Goal: Find specific page/section: Find specific page/section

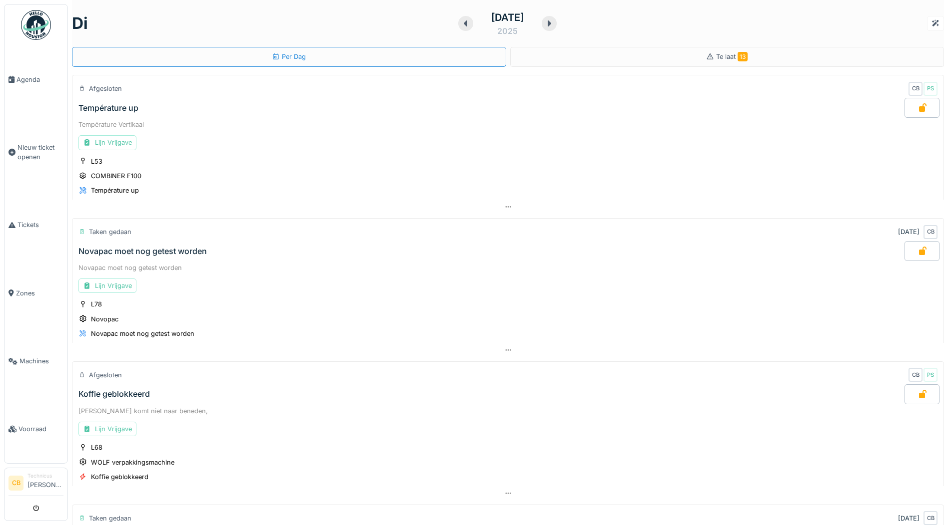
click at [37, 24] on img at bounding box center [36, 25] width 30 height 30
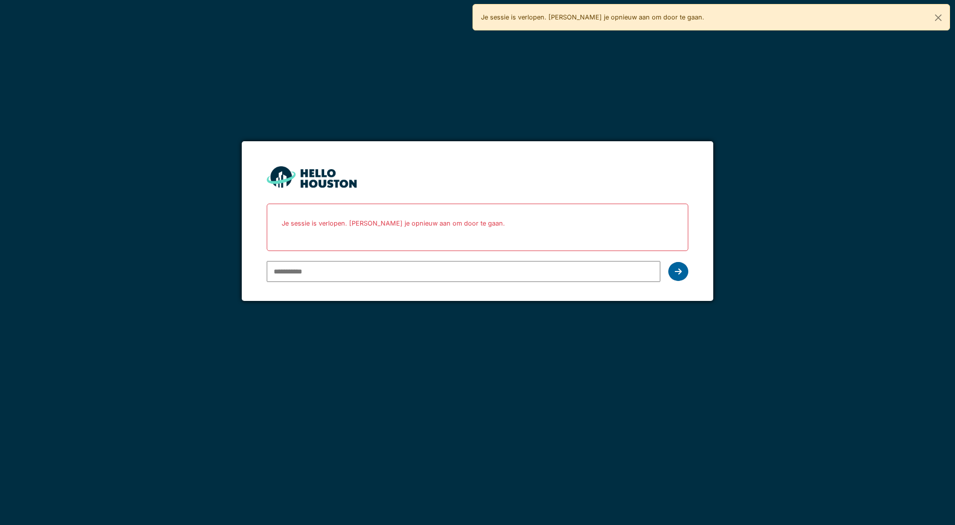
type input "**********"
click at [678, 272] on icon at bounding box center [678, 272] width 7 height 8
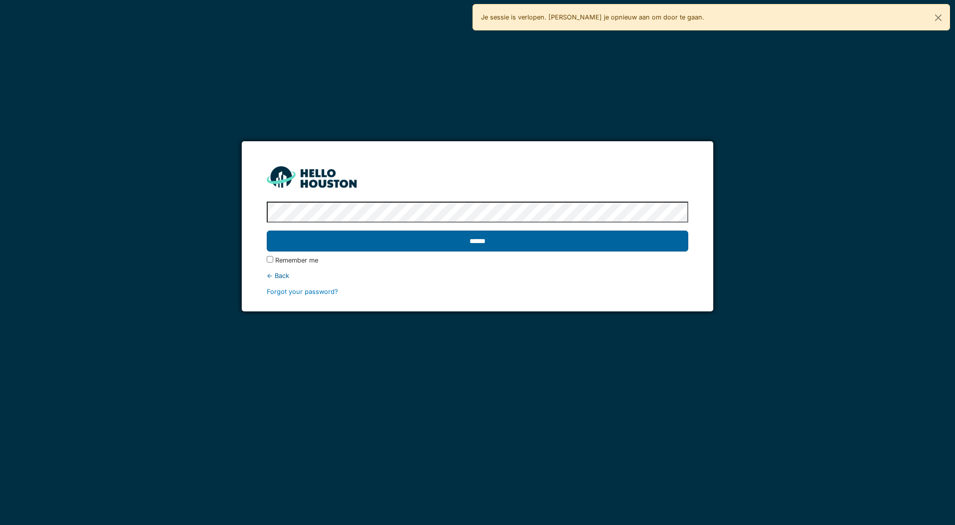
click at [482, 240] on input "******" at bounding box center [477, 241] width 421 height 21
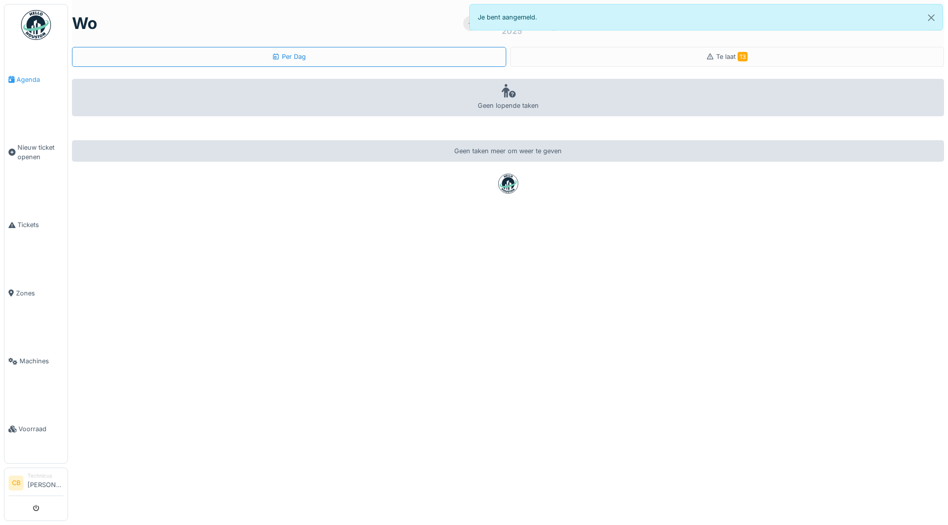
click at [25, 78] on span "Agenda" at bounding box center [39, 79] width 47 height 9
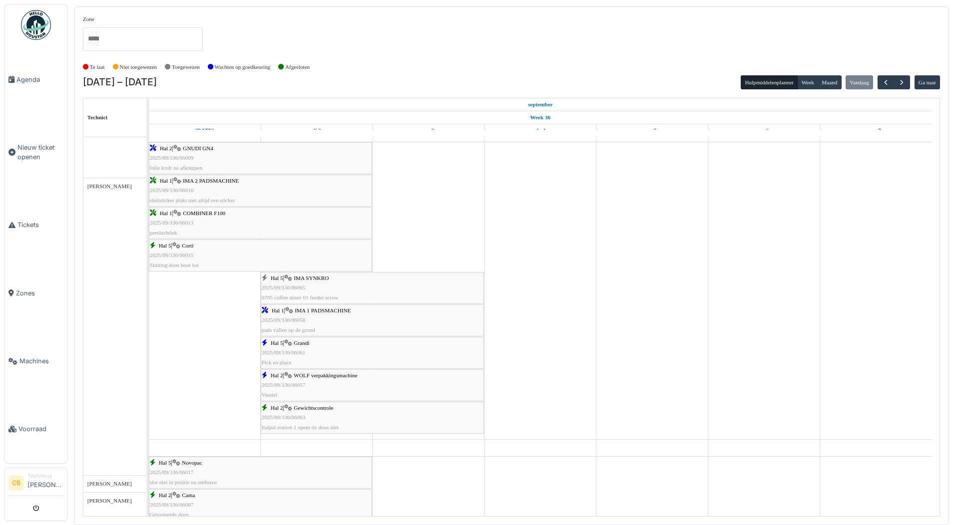
scroll to position [500, 0]
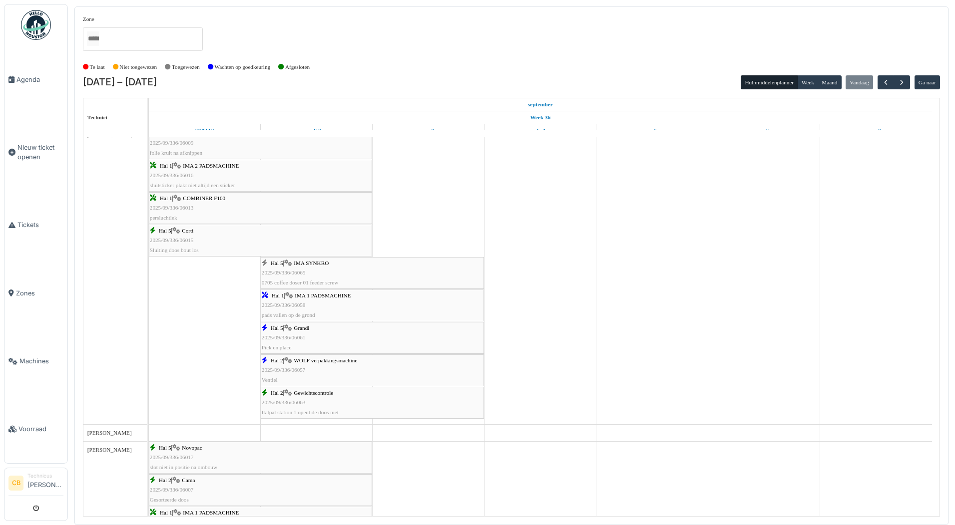
click at [301, 308] on span "2025/09/336/06058" at bounding box center [284, 305] width 44 height 6
click at [290, 335] on span "2025/09/336/06061" at bounding box center [284, 338] width 44 height 6
click at [295, 363] on div "Hal 2 | WOLF verpakkingsmachine 2025/09/336/06057 Ventiel" at bounding box center [372, 370] width 221 height 29
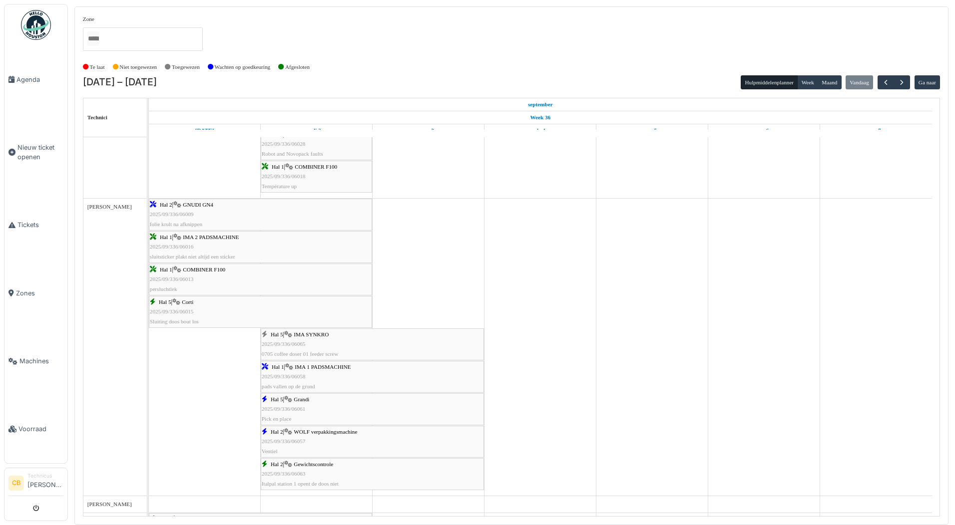
scroll to position [196, 0]
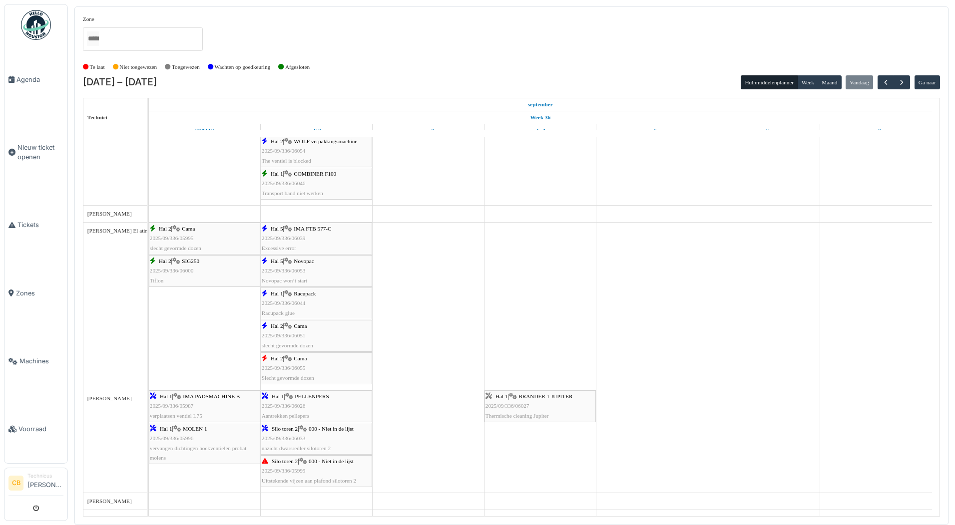
click at [290, 271] on span "2025/09/336/06053" at bounding box center [284, 271] width 44 height 6
click at [284, 306] on span "2025/09/336/06044" at bounding box center [284, 303] width 44 height 6
click at [305, 336] on span "2025/09/336/06051" at bounding box center [284, 336] width 44 height 6
click at [298, 363] on div "Hal 2 | Cama 2025/09/336/06055 Slecht gevormde dozen" at bounding box center [316, 368] width 109 height 29
